Goal: Find specific page/section: Find specific page/section

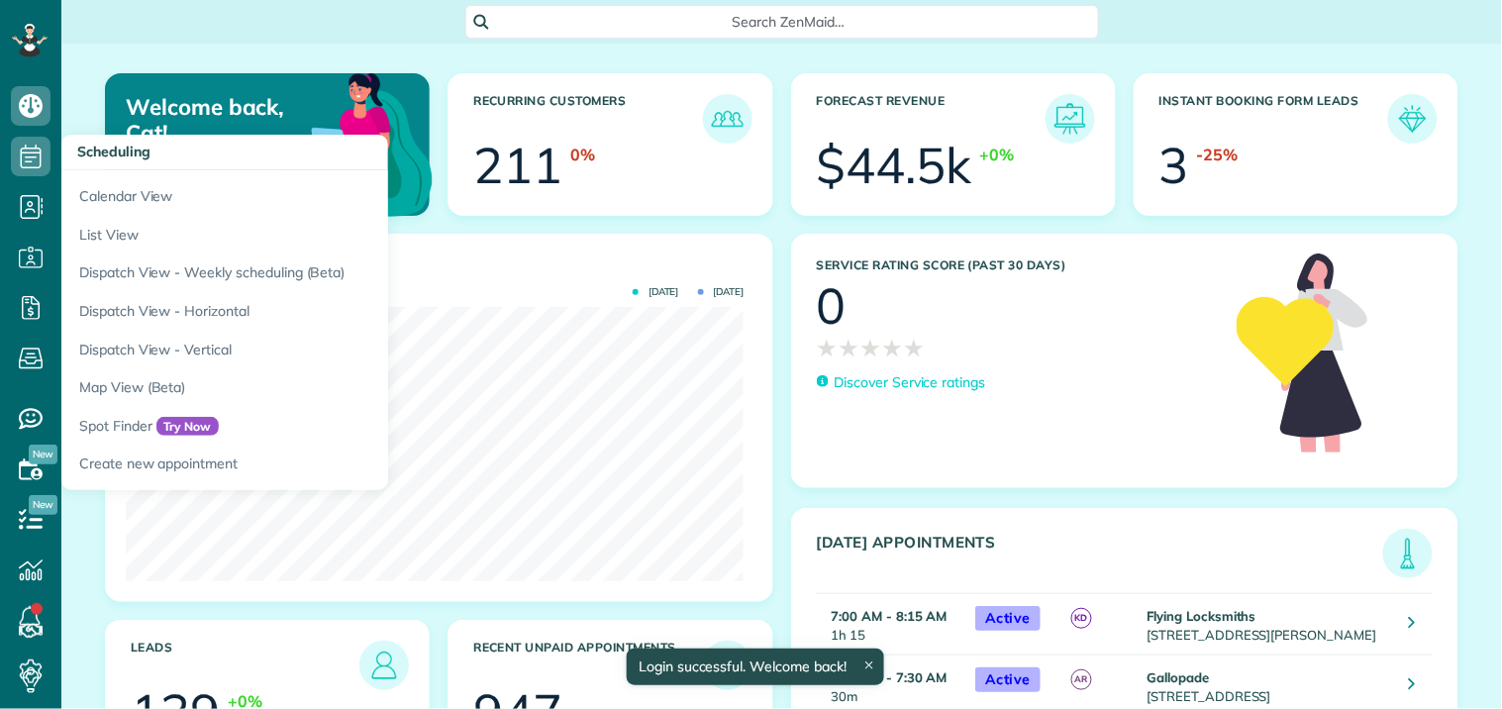
scroll to position [274, 618]
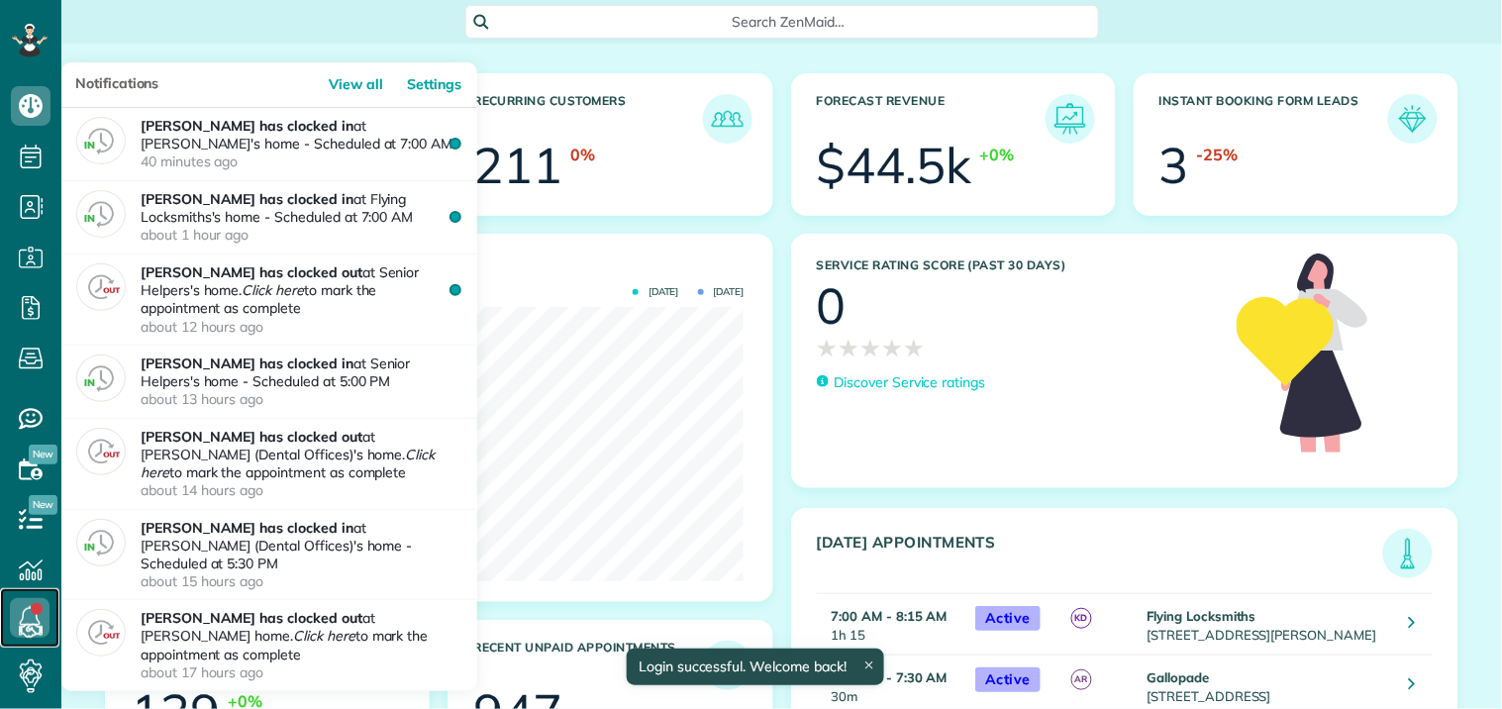
click at [34, 617] on icon at bounding box center [30, 618] width 40 height 40
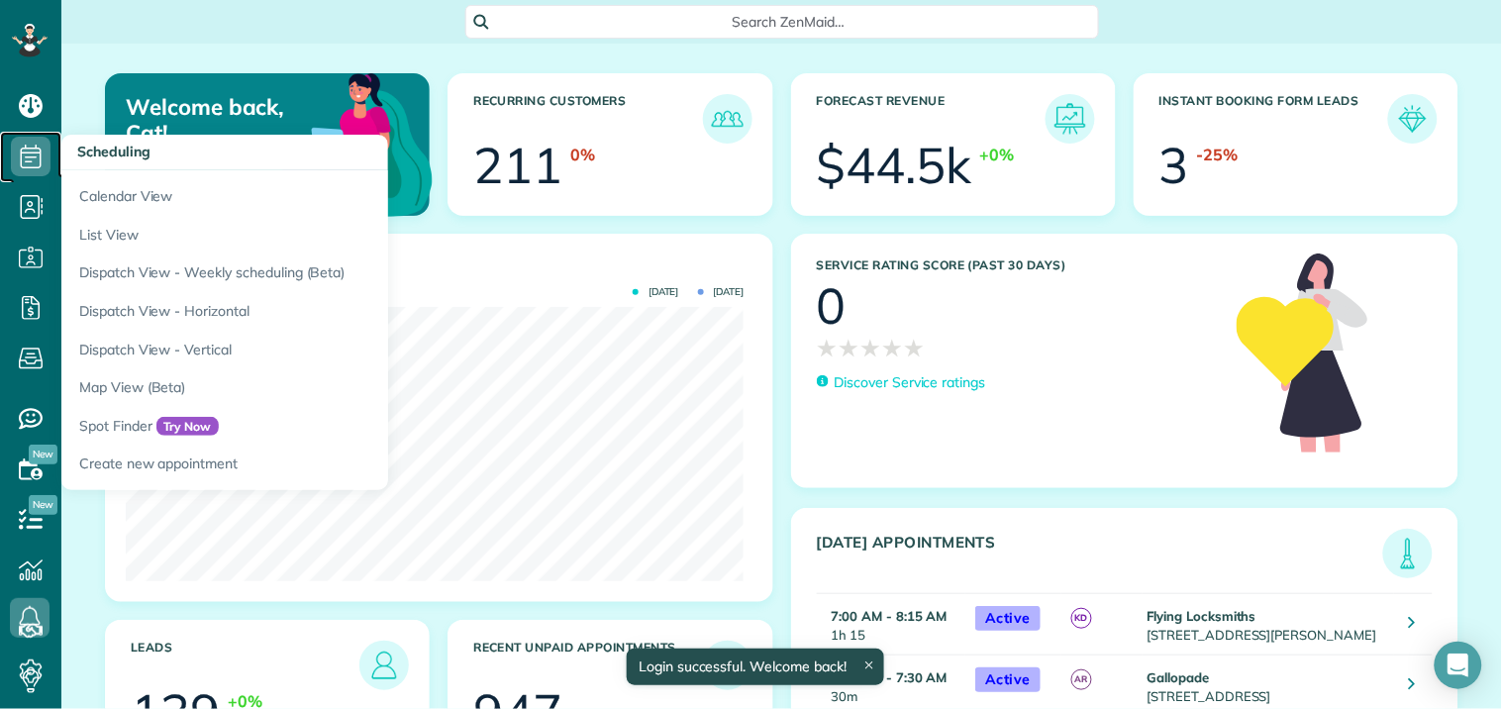
click at [33, 151] on icon at bounding box center [31, 157] width 40 height 40
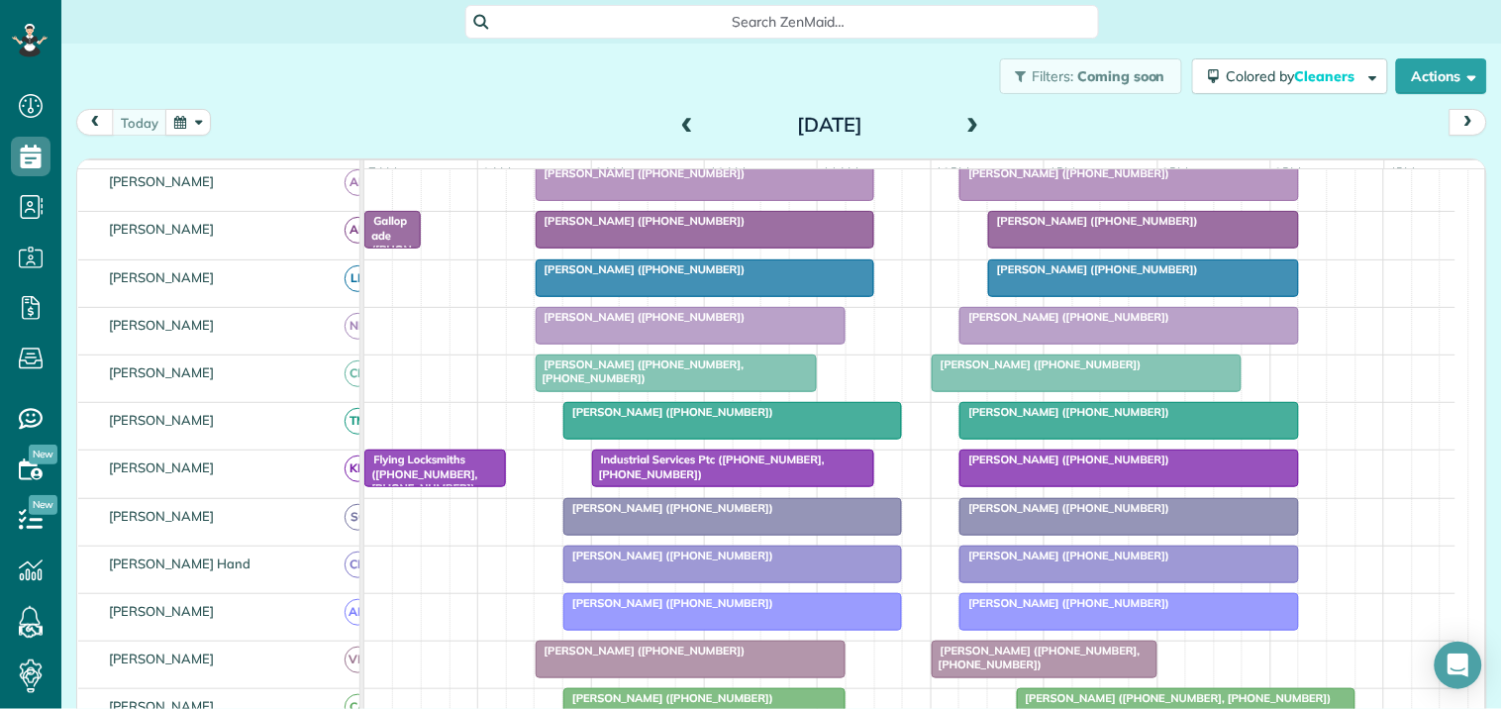
scroll to position [220, 0]
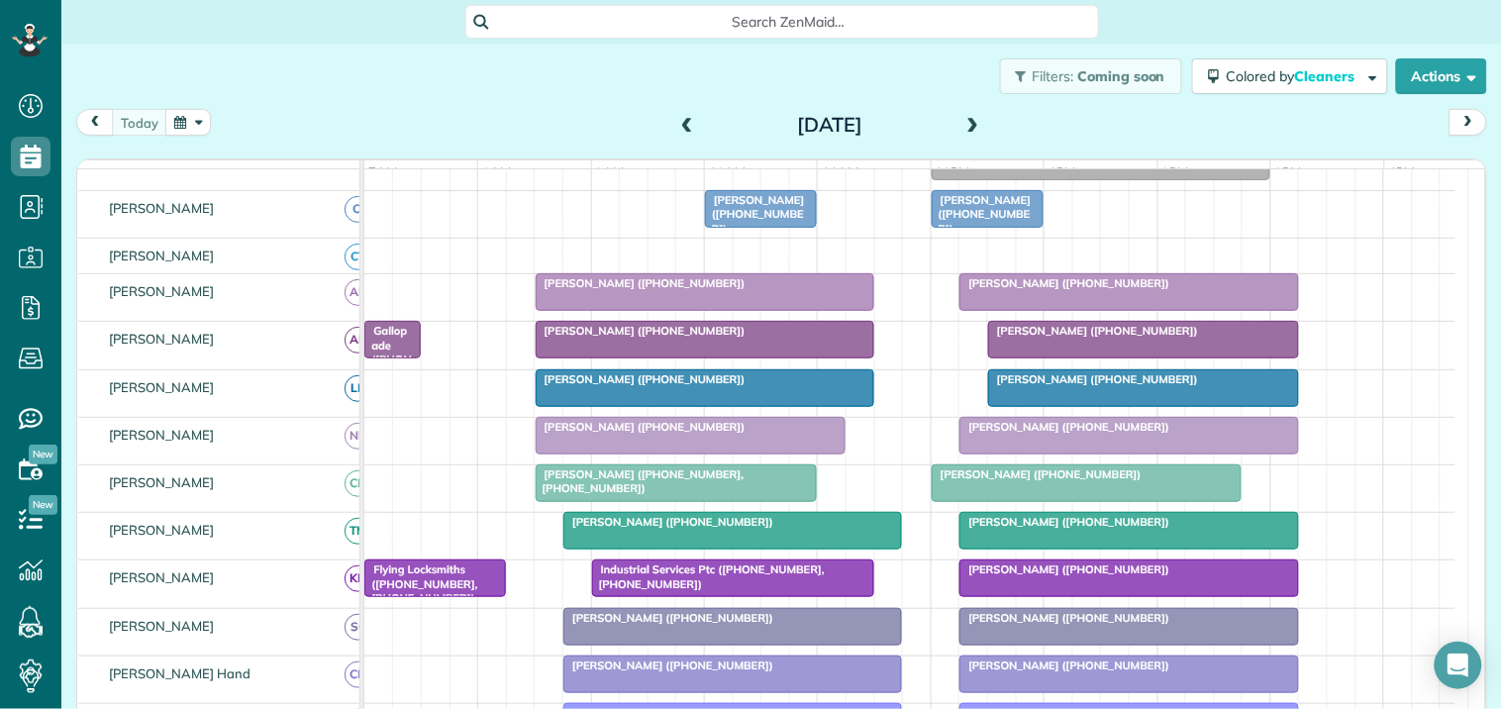
click at [967, 120] on span at bounding box center [974, 126] width 22 height 18
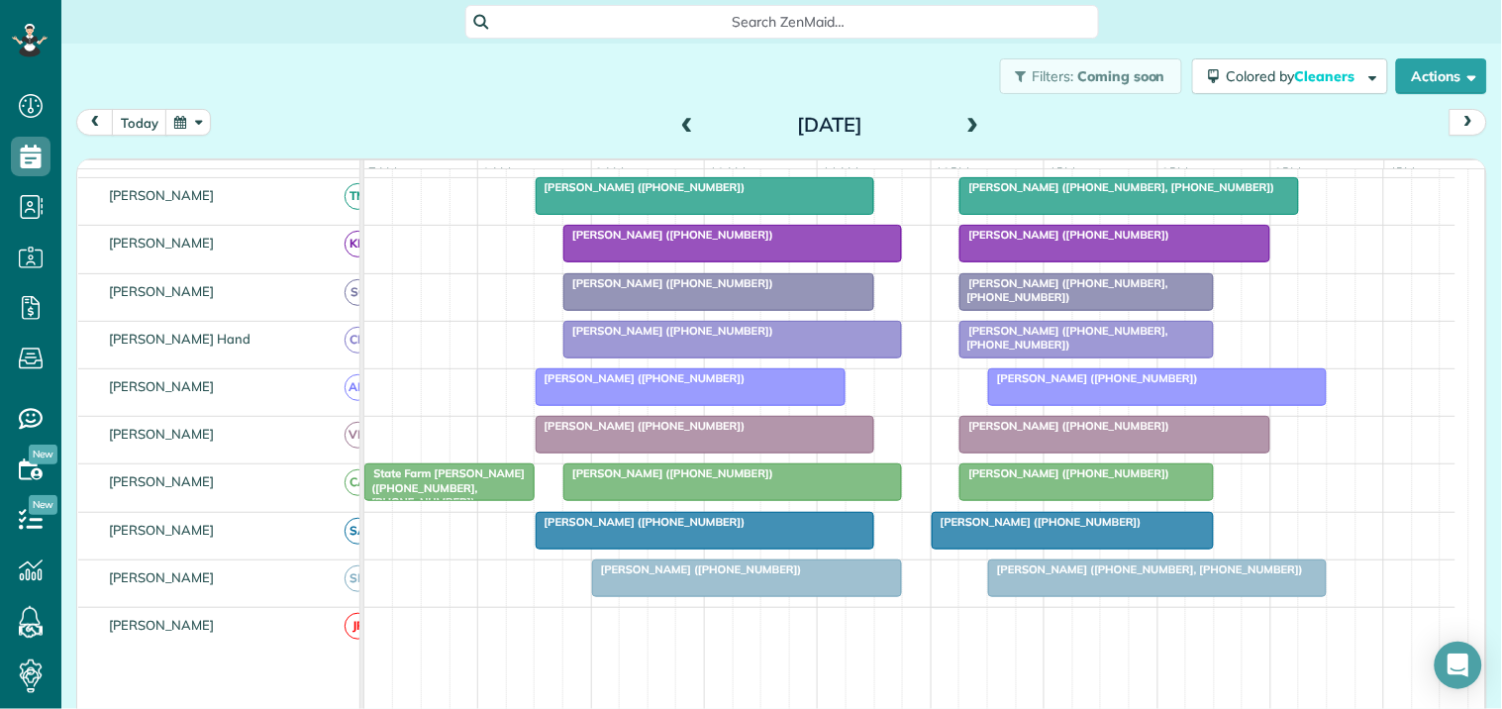
scroll to position [0, 0]
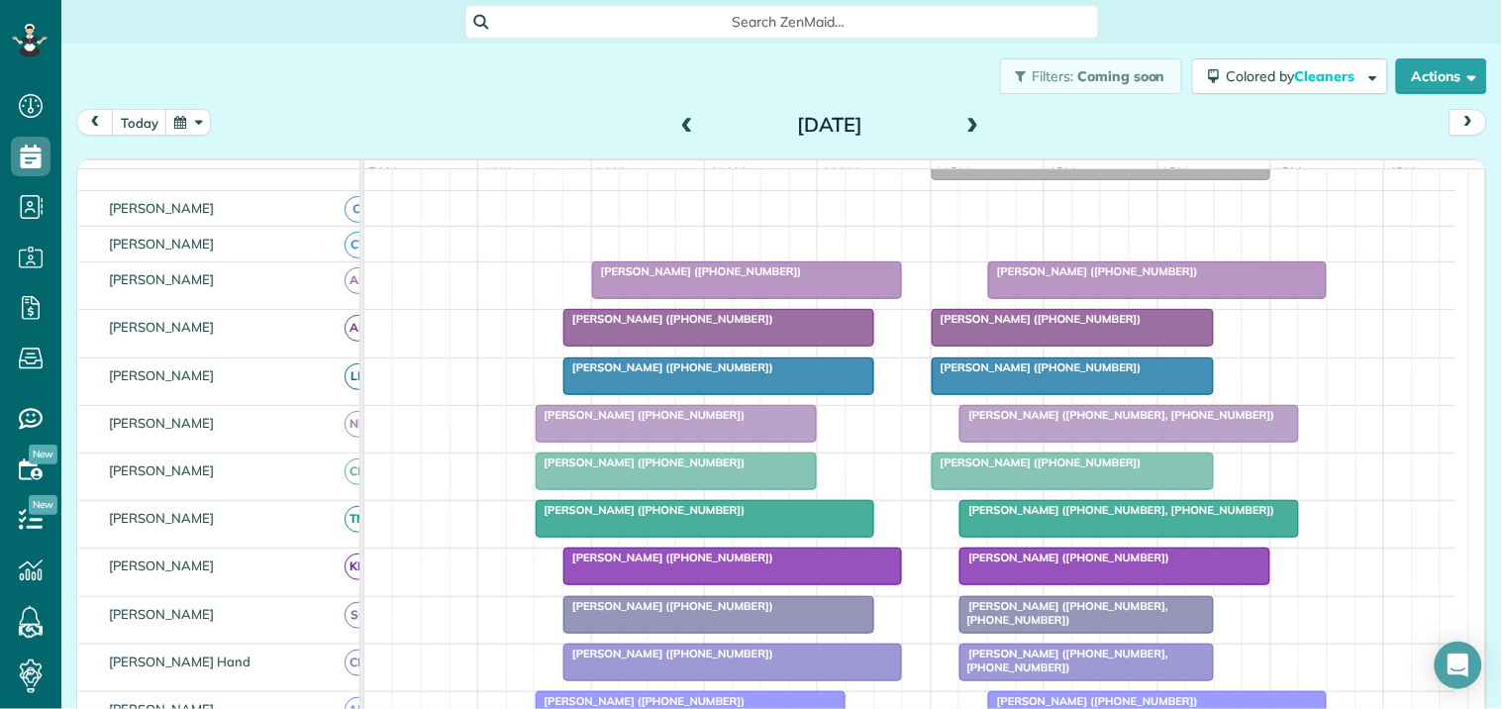
click at [963, 122] on span at bounding box center [974, 126] width 22 height 18
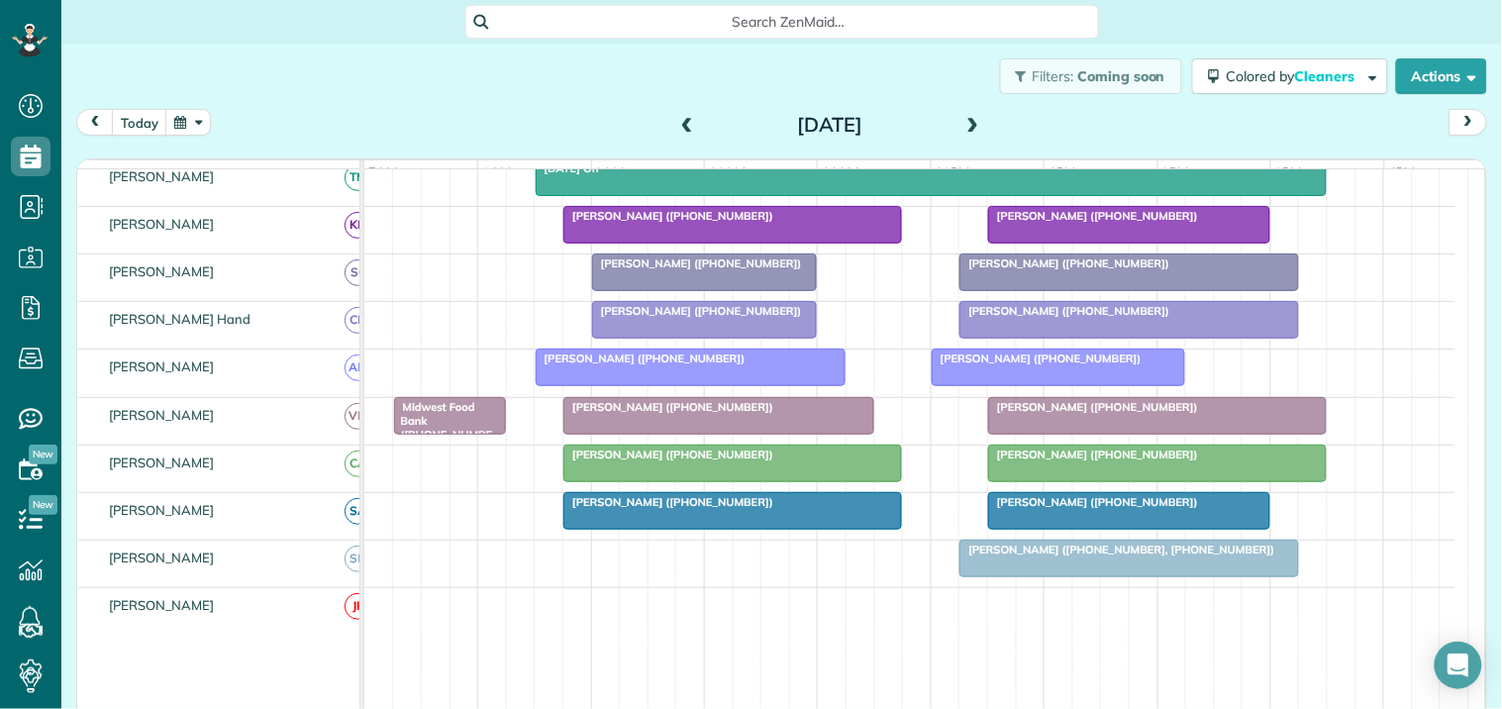
scroll to position [401, 0]
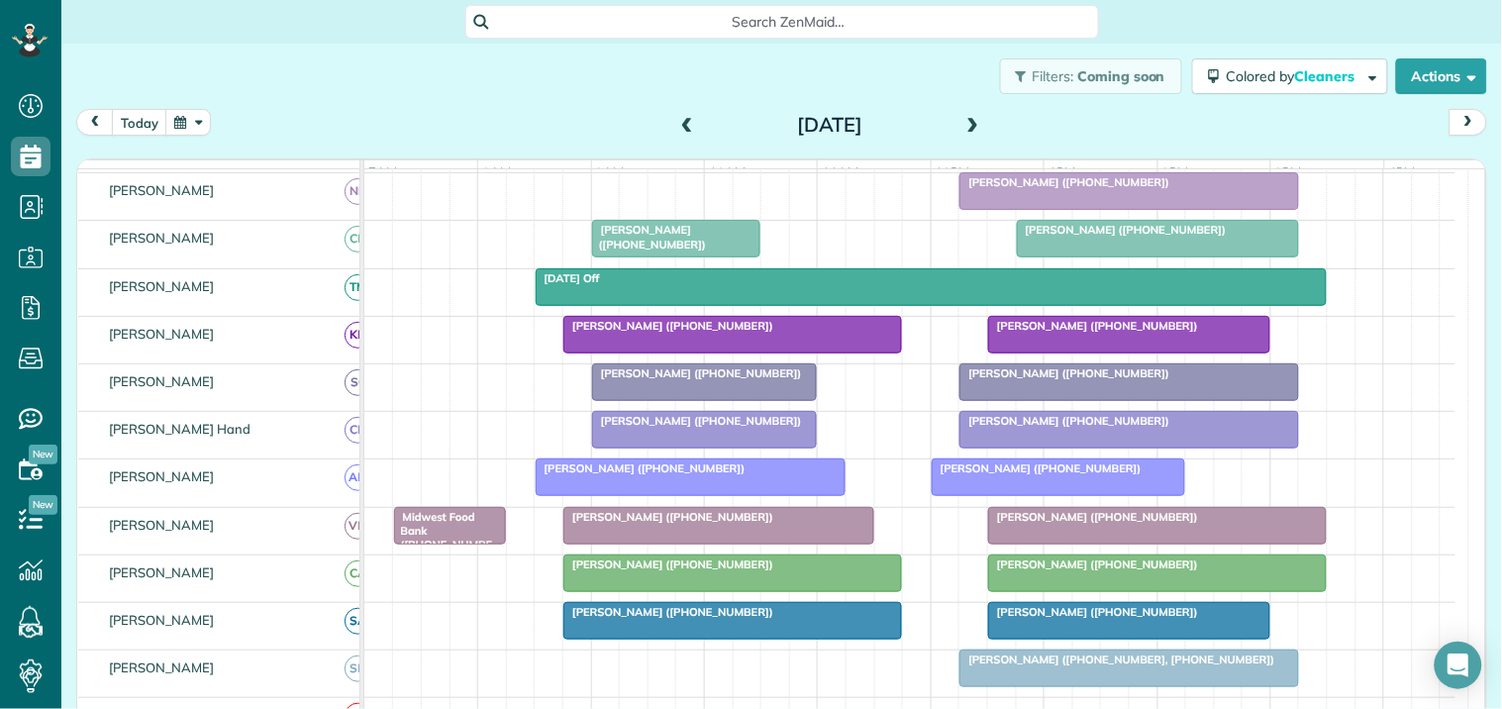
click at [676, 123] on span at bounding box center [687, 126] width 22 height 18
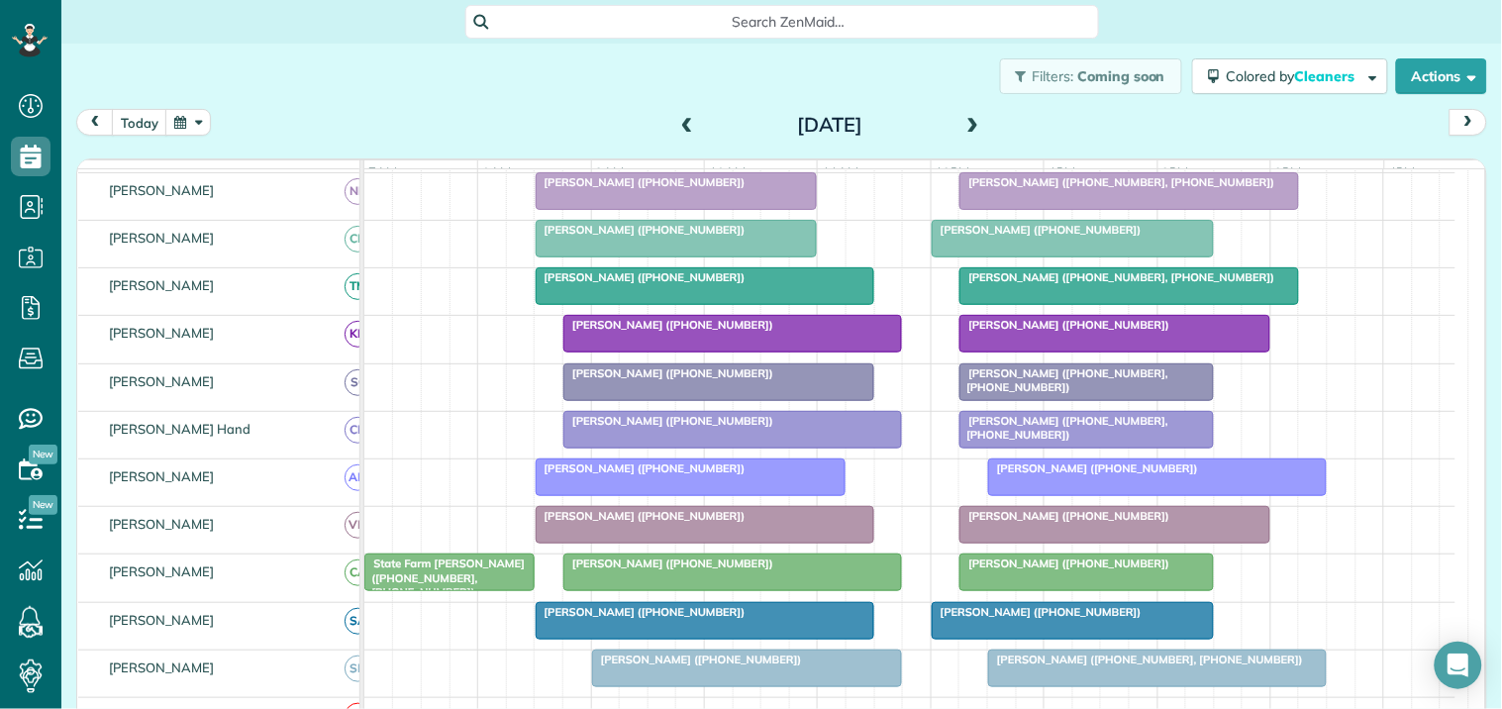
scroll to position [271, 0]
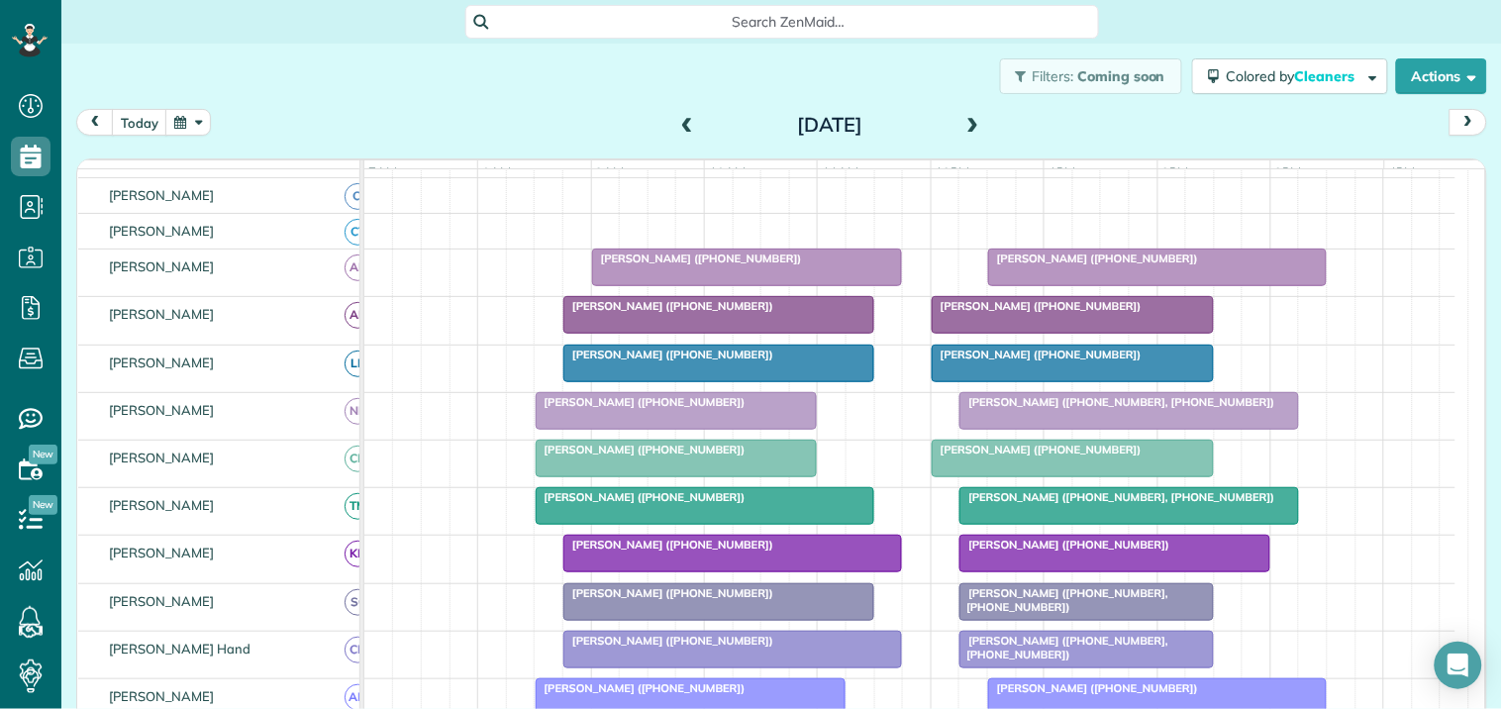
click at [676, 117] on span at bounding box center [687, 126] width 22 height 18
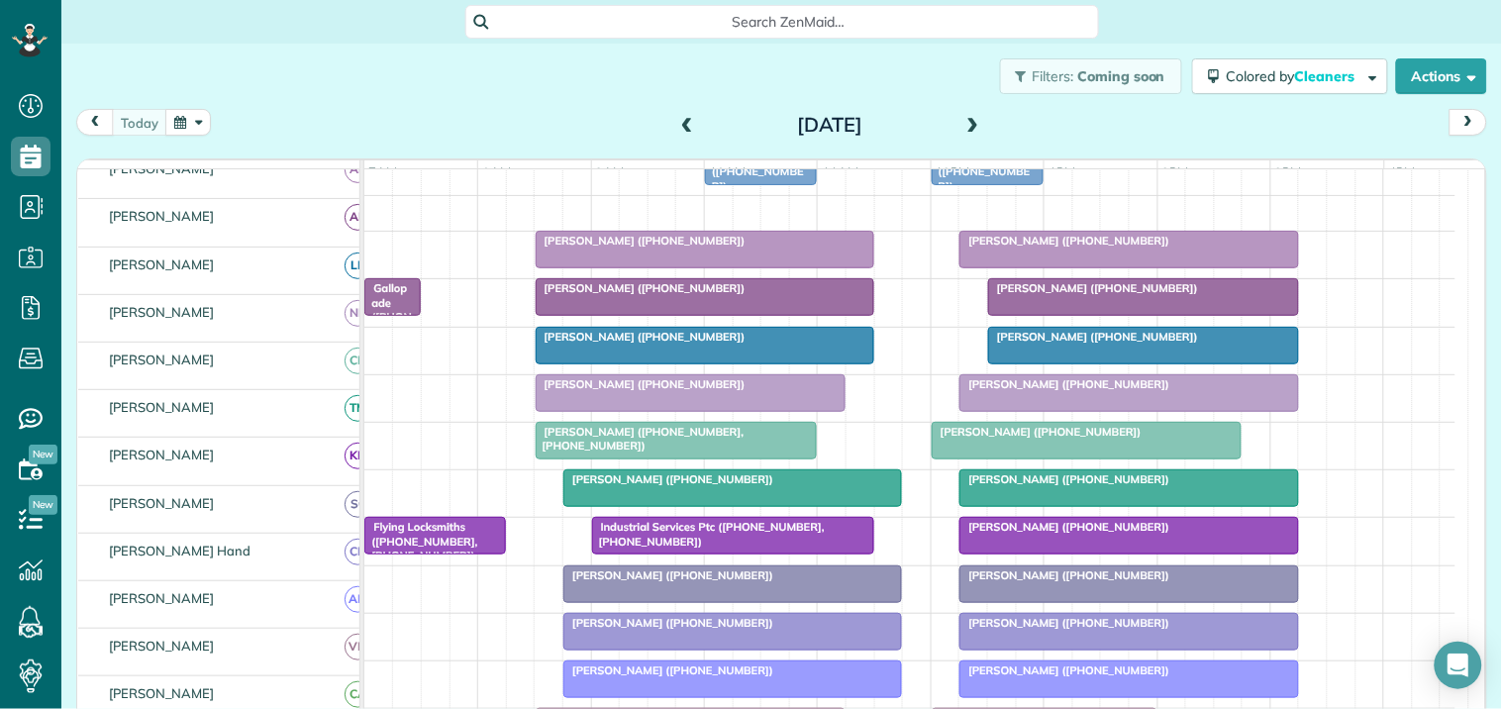
scroll to position [233, 0]
